Goal: Navigation & Orientation: Find specific page/section

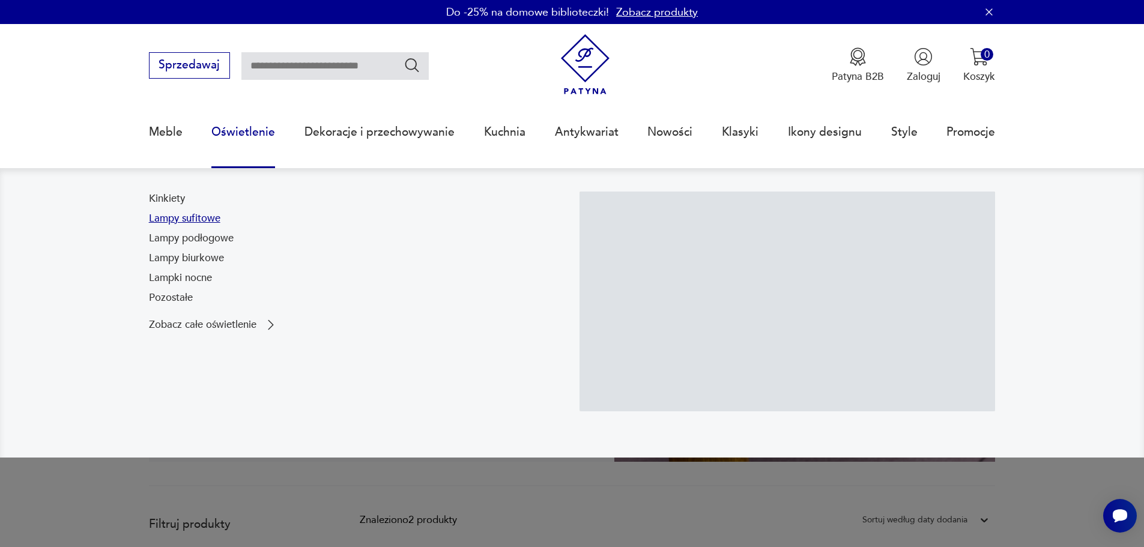
click at [198, 217] on link "Lampy sufitowe" at bounding box center [184, 218] width 71 height 14
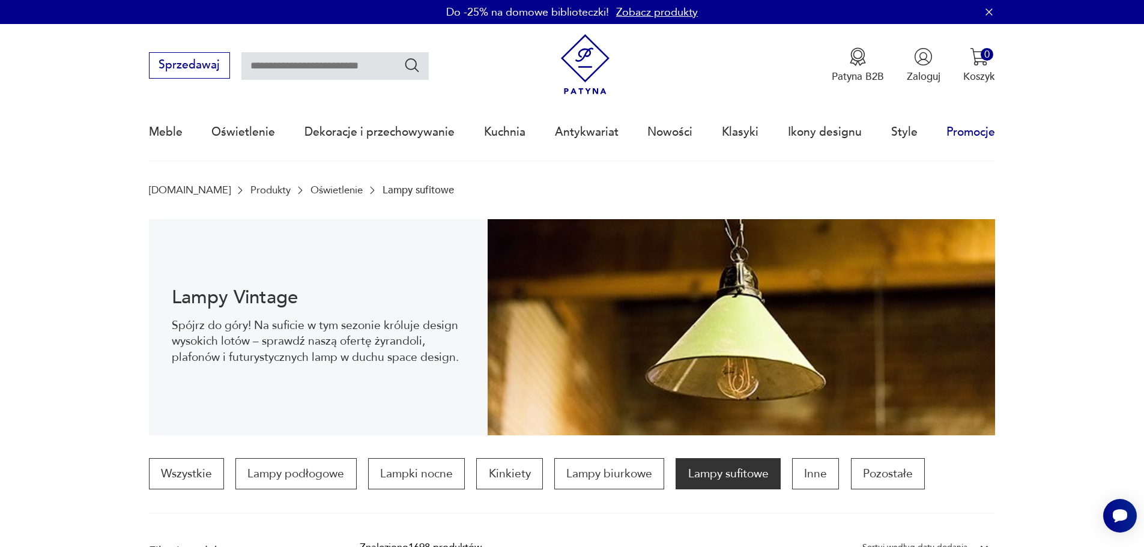
click at [977, 129] on link "Promocje" at bounding box center [970, 131] width 49 height 55
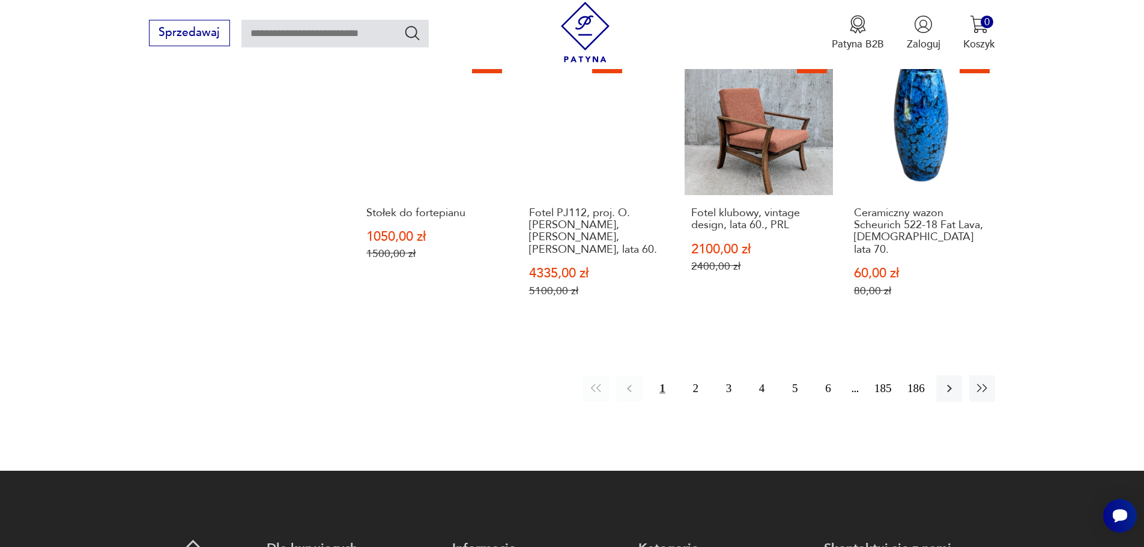
scroll to position [1404, 0]
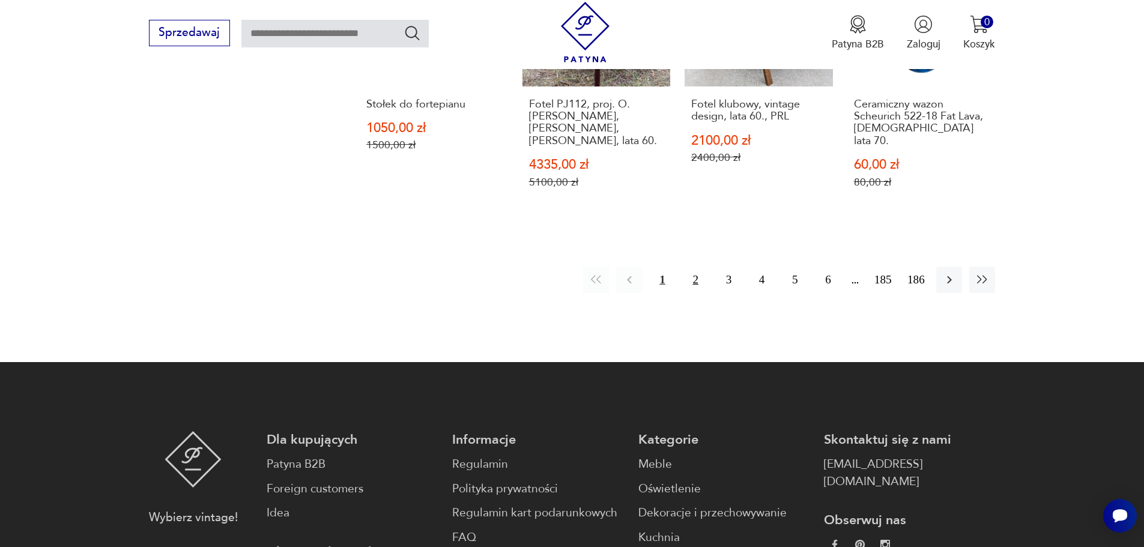
click at [694, 267] on button "2" at bounding box center [696, 280] width 26 height 26
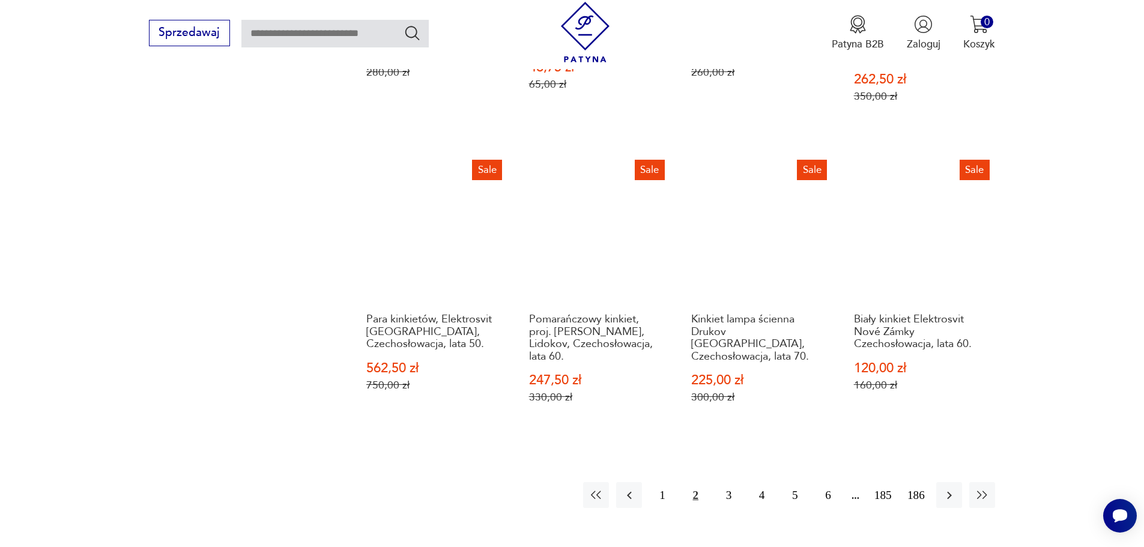
scroll to position [1404, 0]
